Goal: Information Seeking & Learning: Learn about a topic

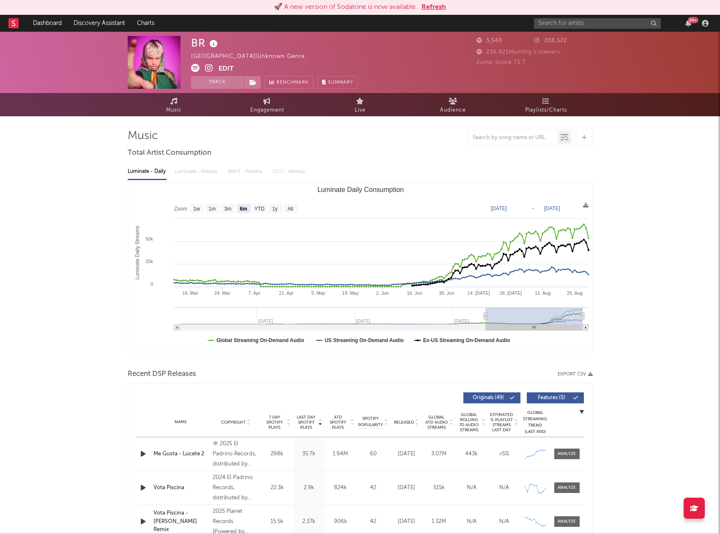
select select "6m"
click at [437, 3] on button "Refresh" at bounding box center [434, 7] width 25 height 10
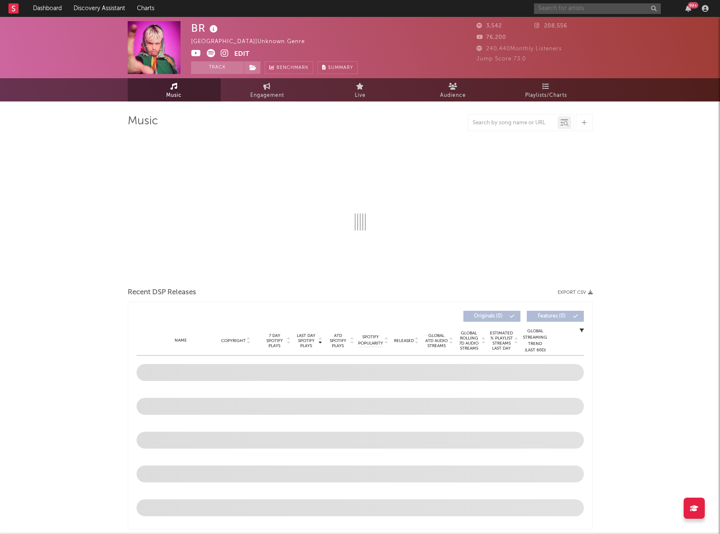
click at [570, 9] on input "text" at bounding box center [597, 8] width 127 height 11
select select "6m"
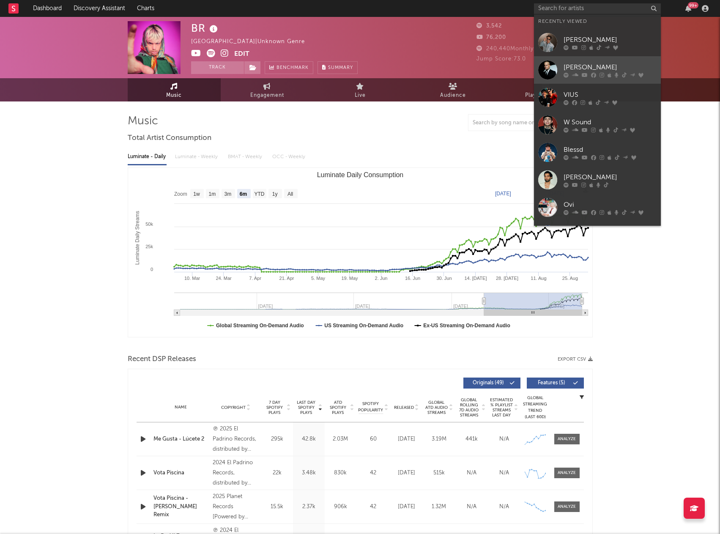
click at [578, 66] on div "iZaak" at bounding box center [610, 67] width 93 height 10
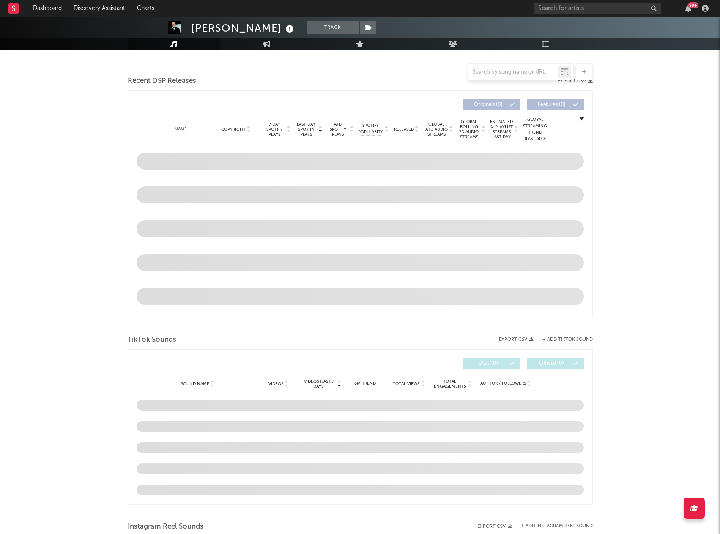
scroll to position [338, 0]
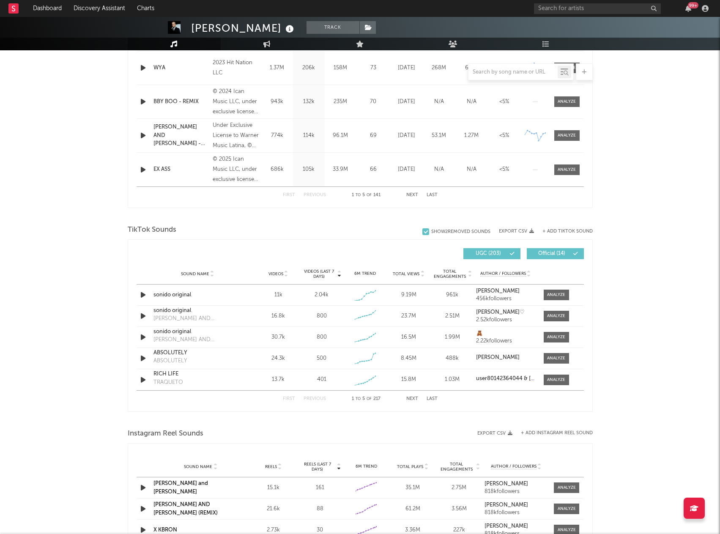
select select "6m"
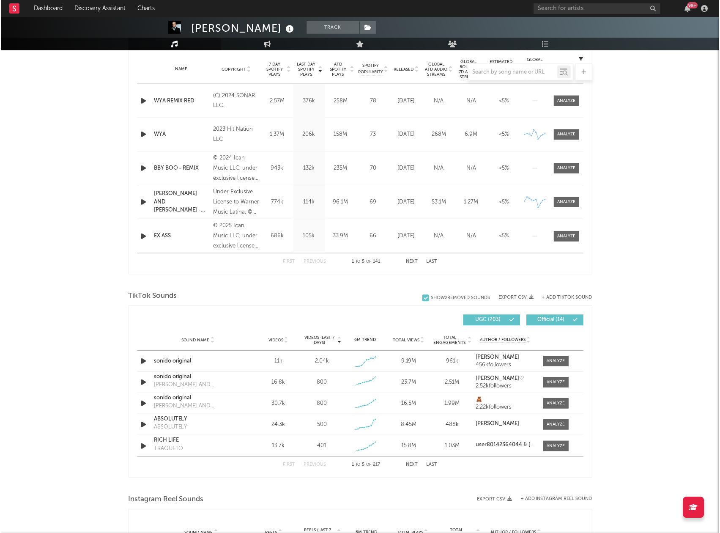
scroll to position [405, 0]
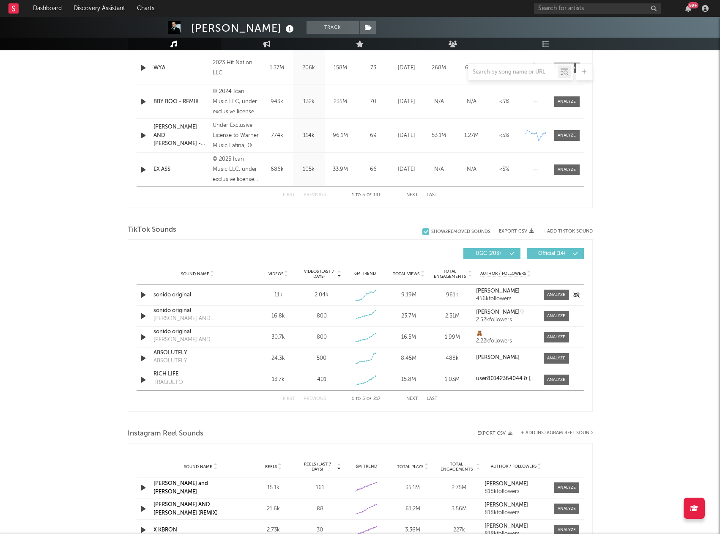
click at [144, 295] on icon "button" at bounding box center [143, 295] width 9 height 11
click at [145, 293] on icon "button" at bounding box center [143, 295] width 8 height 11
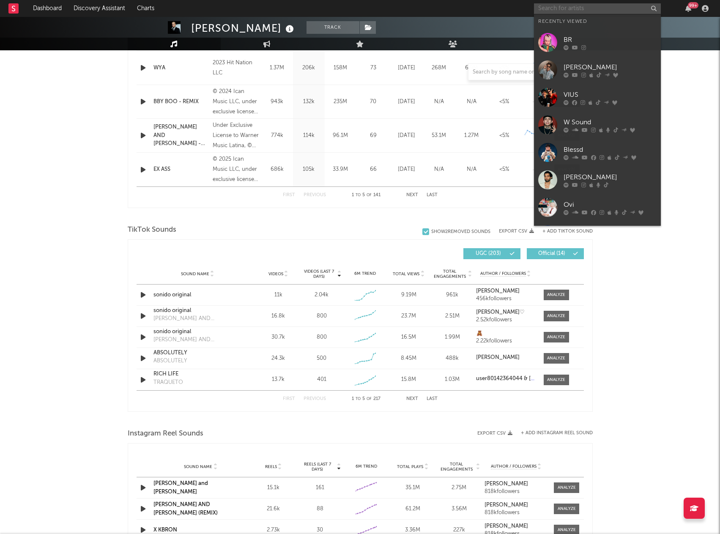
click at [564, 10] on input "text" at bounding box center [597, 8] width 127 height 11
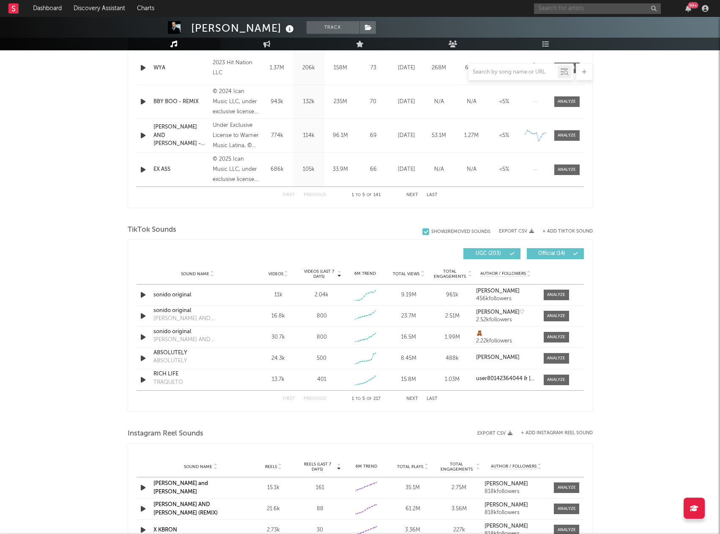
click at [553, 5] on input "text" at bounding box center [597, 8] width 127 height 11
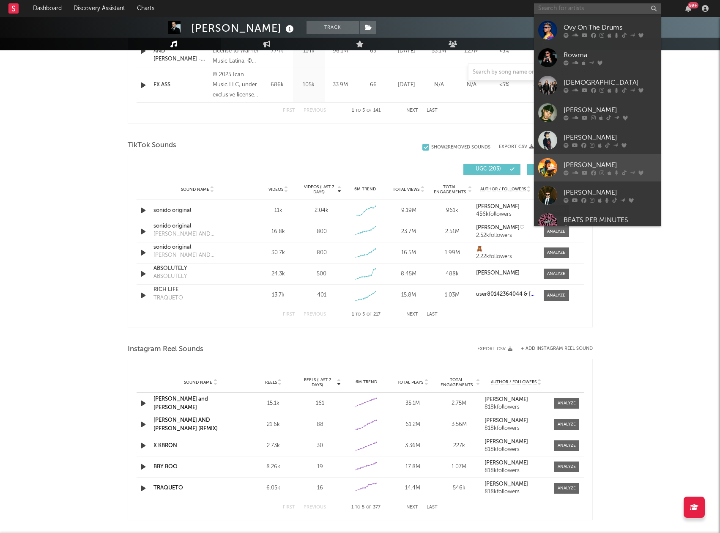
scroll to position [243, 0]
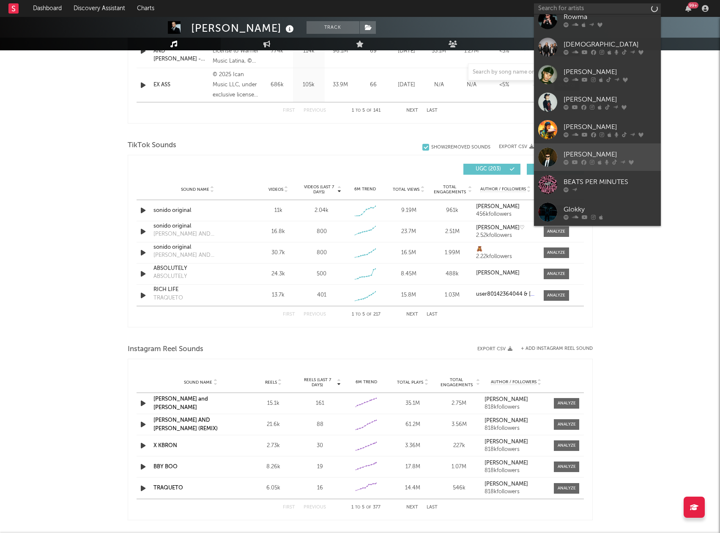
click at [574, 156] on div "[PERSON_NAME]" at bounding box center [610, 154] width 93 height 10
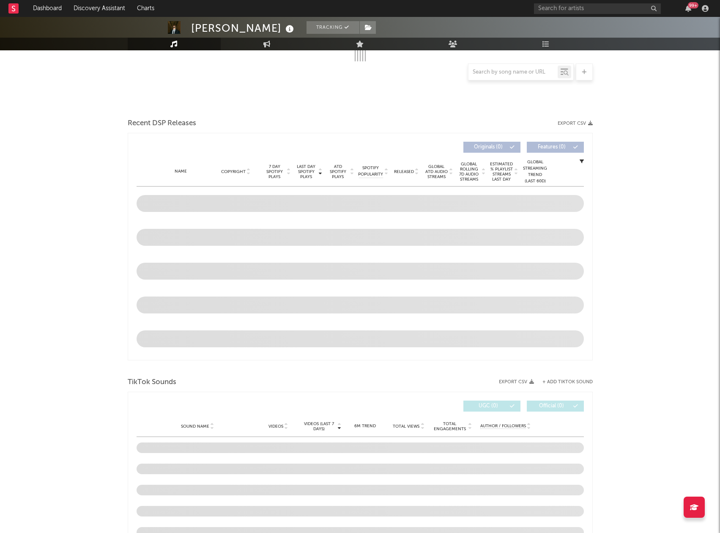
select select "6m"
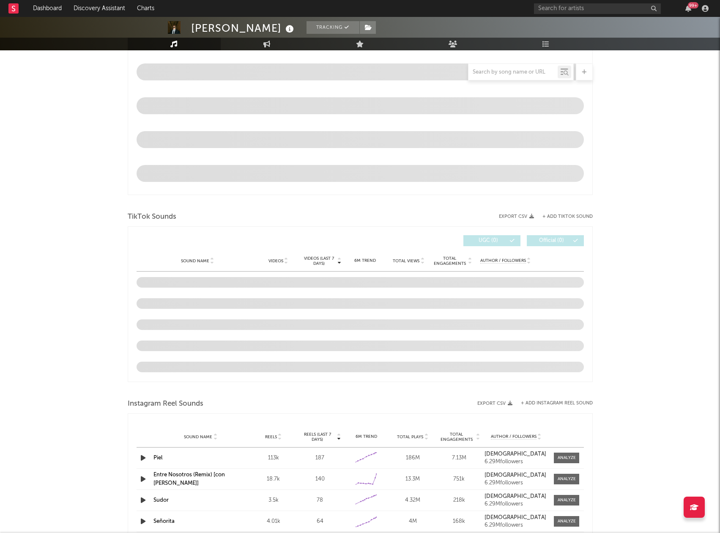
scroll to position [447, 0]
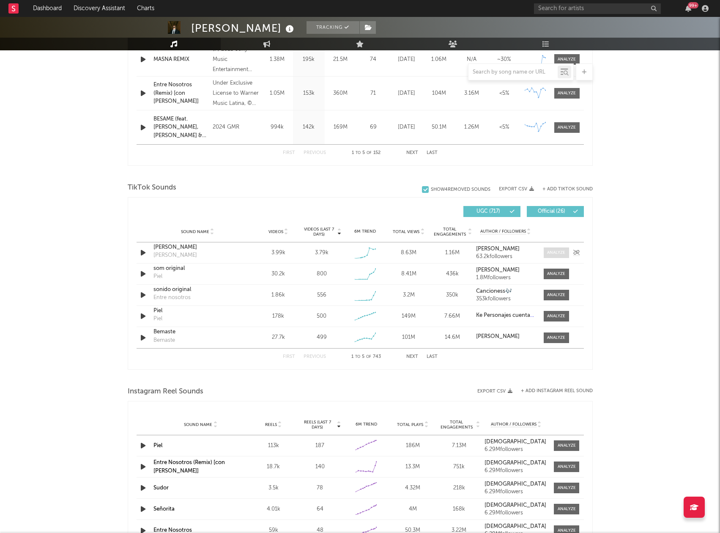
click at [557, 252] on div at bounding box center [556, 252] width 18 height 6
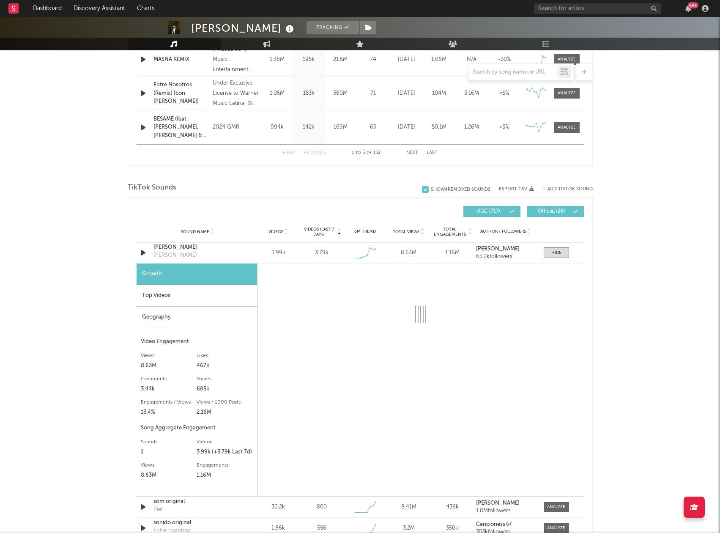
select select "1w"
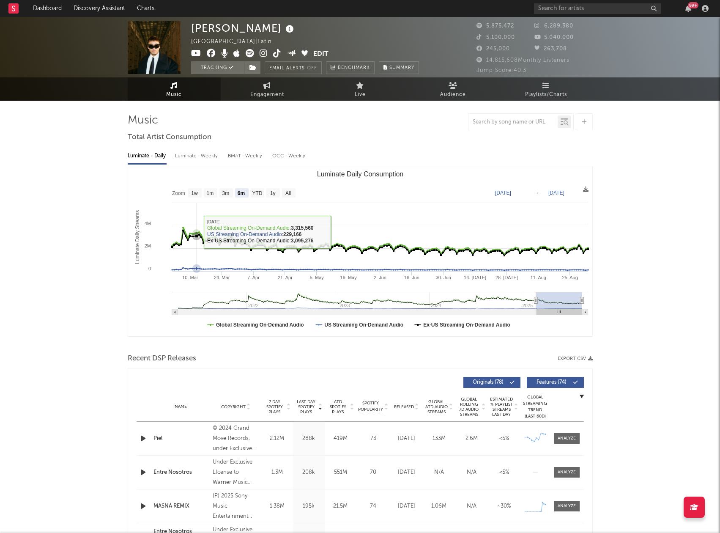
scroll to position [0, 0]
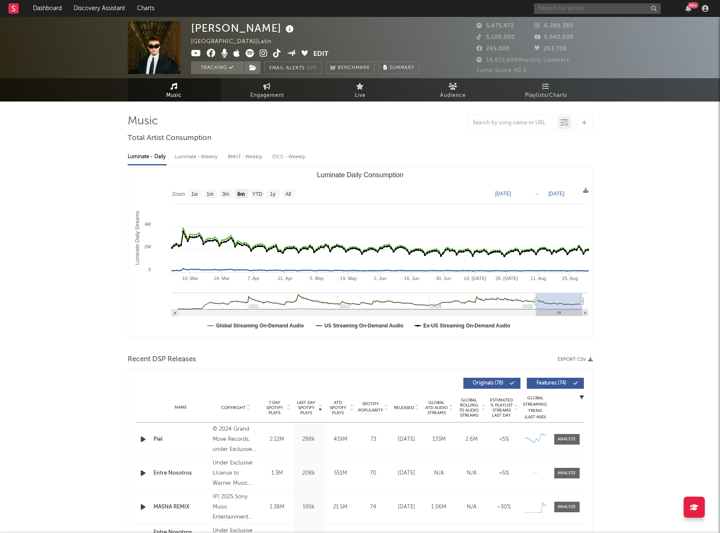
click at [553, 7] on input "text" at bounding box center [597, 8] width 127 height 11
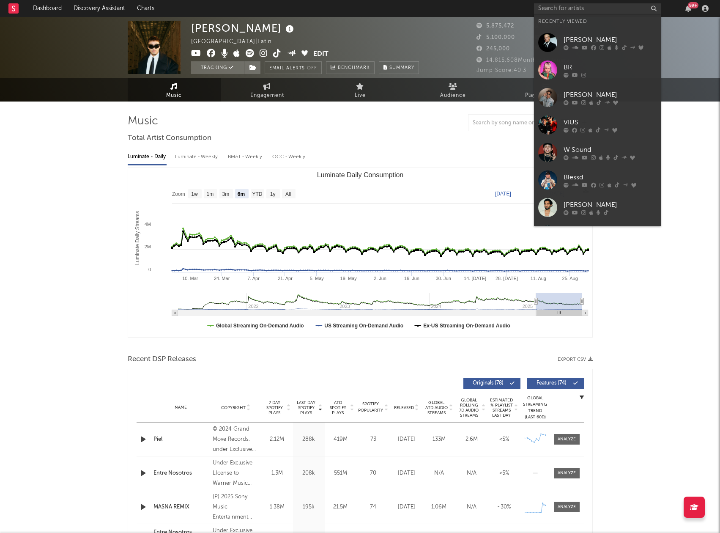
click at [565, 41] on div "iZaak" at bounding box center [610, 40] width 93 height 10
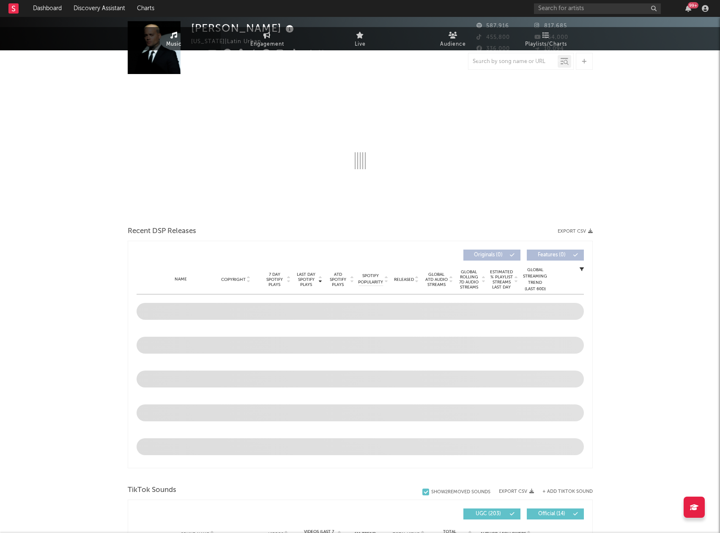
select select "6m"
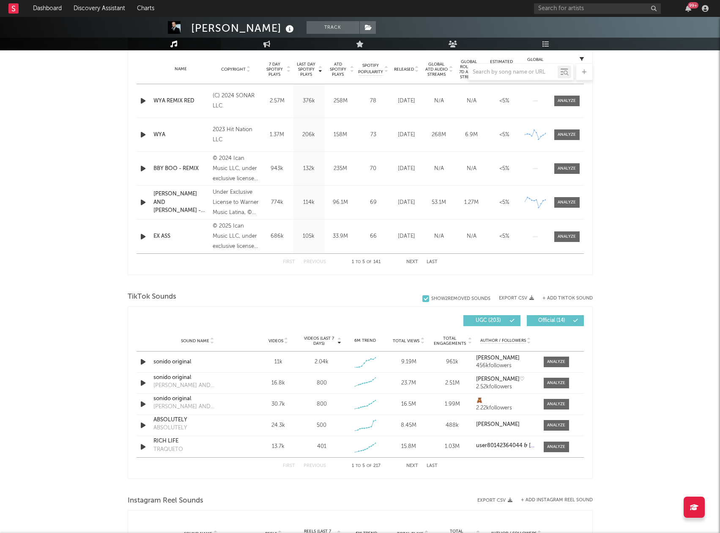
scroll to position [507, 0]
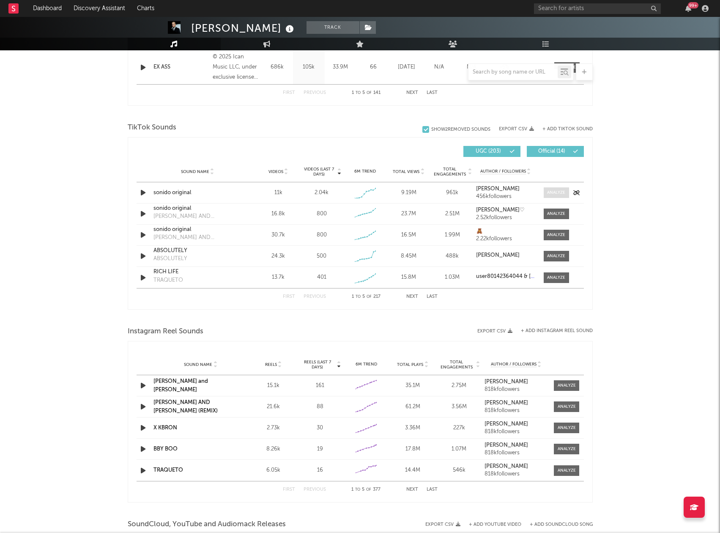
click at [560, 195] on div at bounding box center [556, 192] width 18 height 6
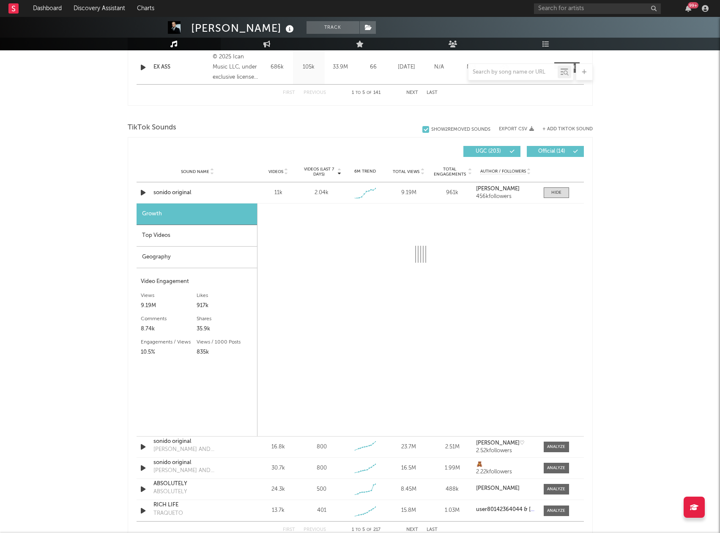
select select "1w"
